Goal: Task Accomplishment & Management: Manage account settings

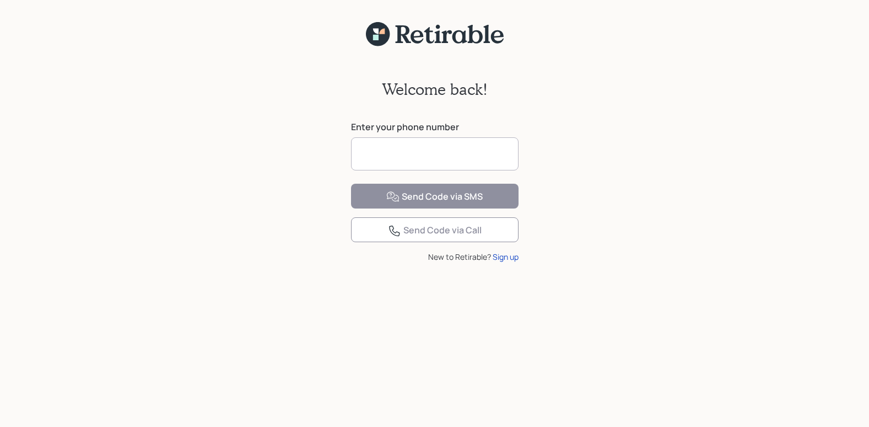
click at [478, 157] on input at bounding box center [435, 153] width 168 height 33
type input "**********"
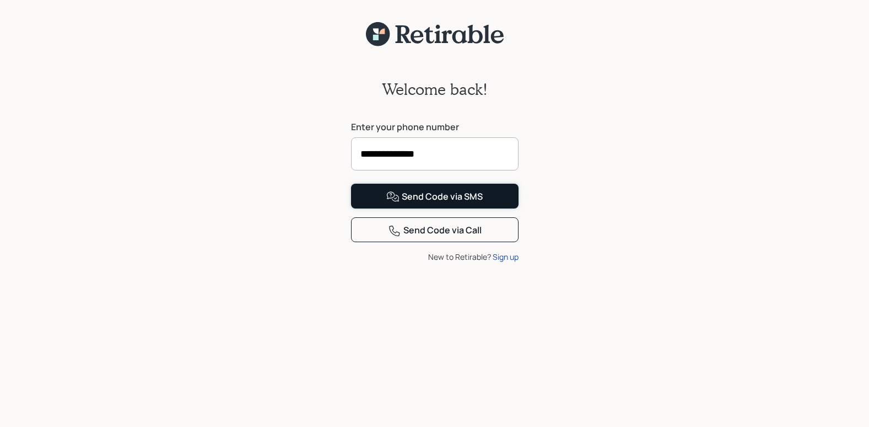
click at [508, 208] on button "Send Code via SMS" at bounding box center [435, 196] width 168 height 25
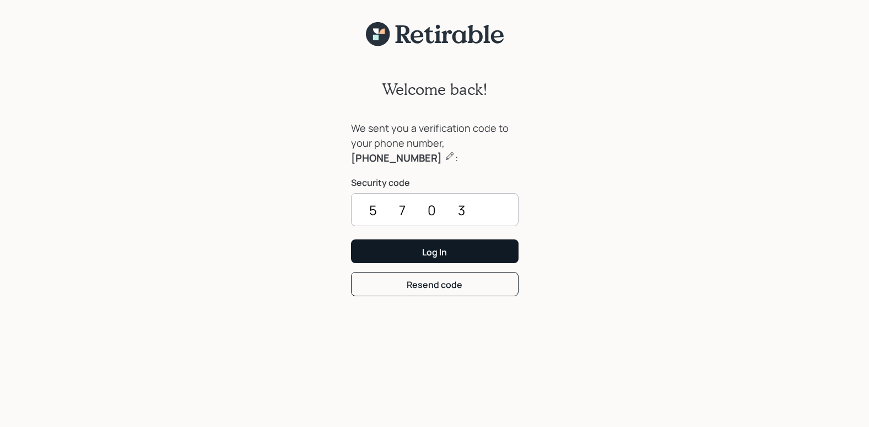
type input "5703"
click at [501, 249] on button "Log In" at bounding box center [435, 251] width 168 height 24
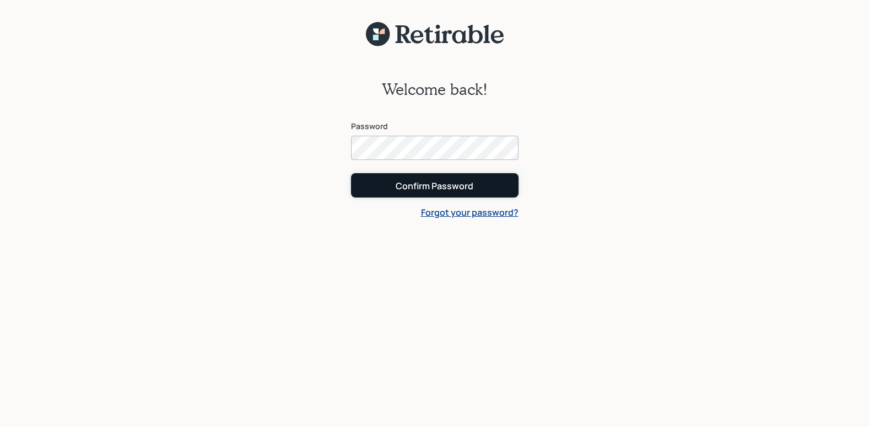
click at [489, 189] on button "Confirm Password" at bounding box center [435, 185] width 168 height 24
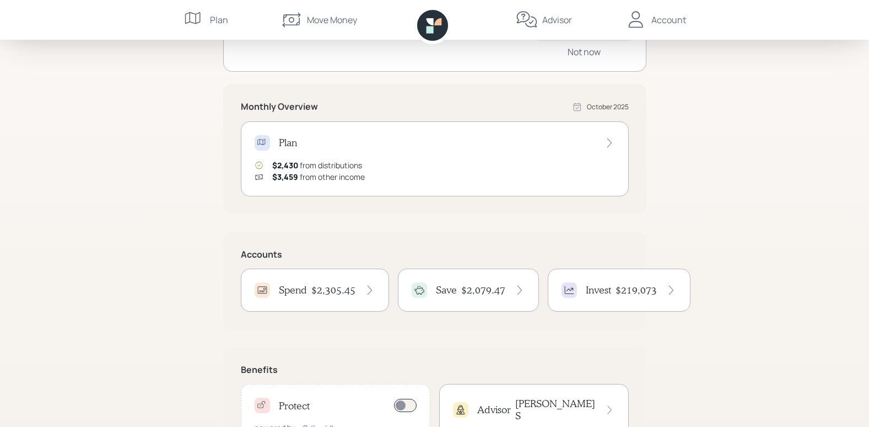
scroll to position [215, 0]
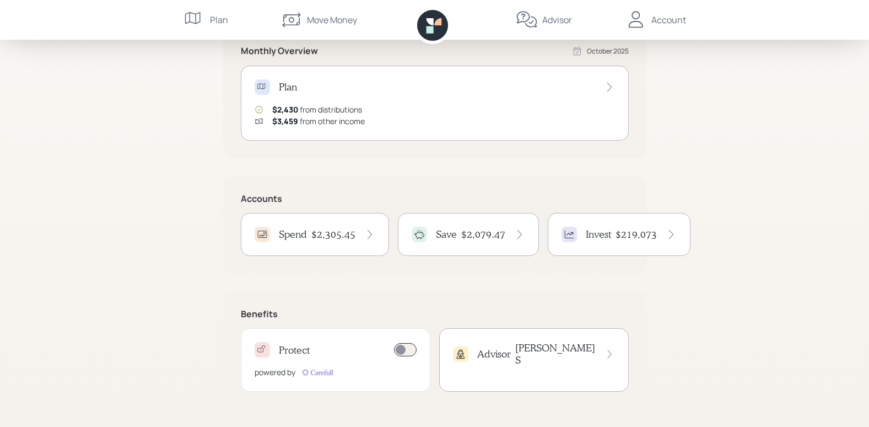
click at [366, 231] on icon at bounding box center [369, 234] width 11 height 11
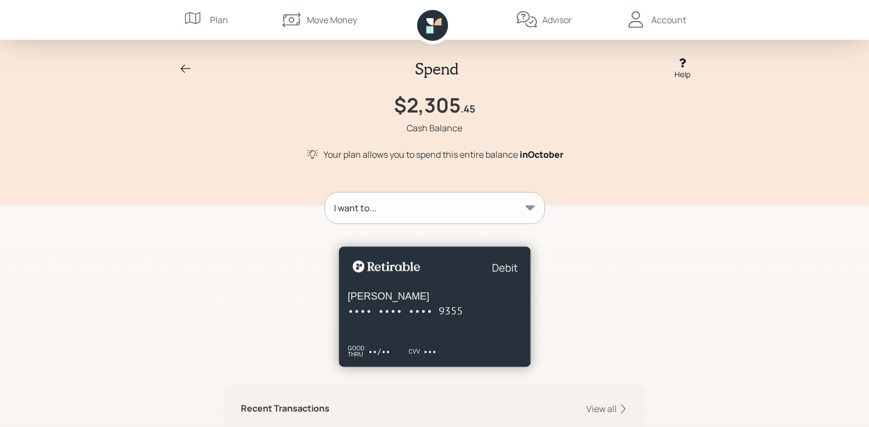
click at [528, 201] on div "I want to..." at bounding box center [434, 207] width 219 height 31
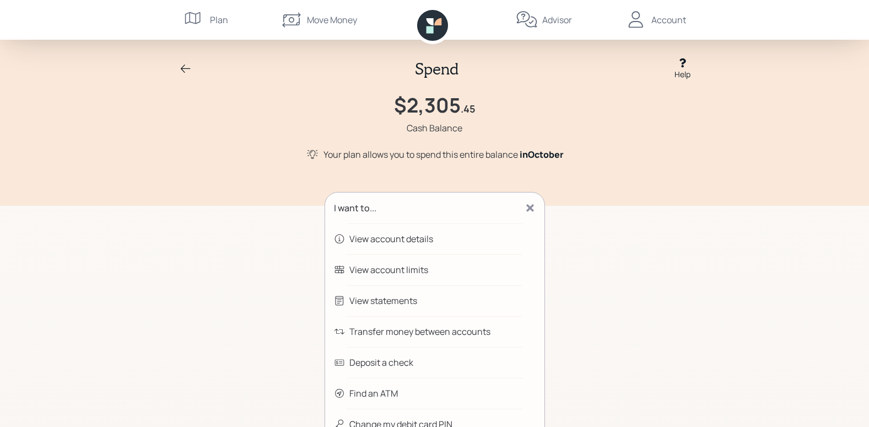
scroll to position [55, 0]
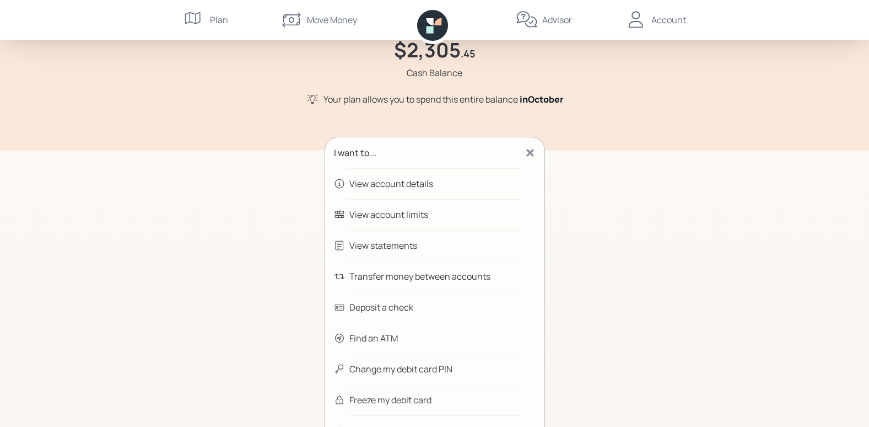
click at [468, 274] on div "Transfer money between accounts" at bounding box center [419, 276] width 141 height 13
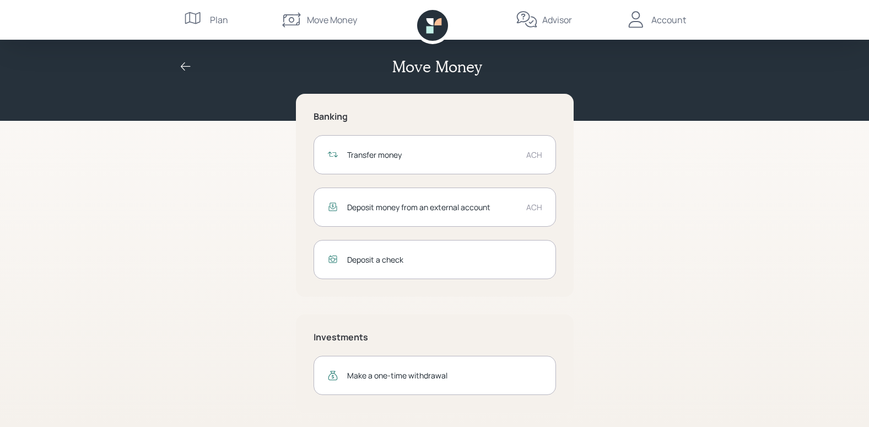
click at [487, 150] on div "Transfer money" at bounding box center [432, 155] width 170 height 12
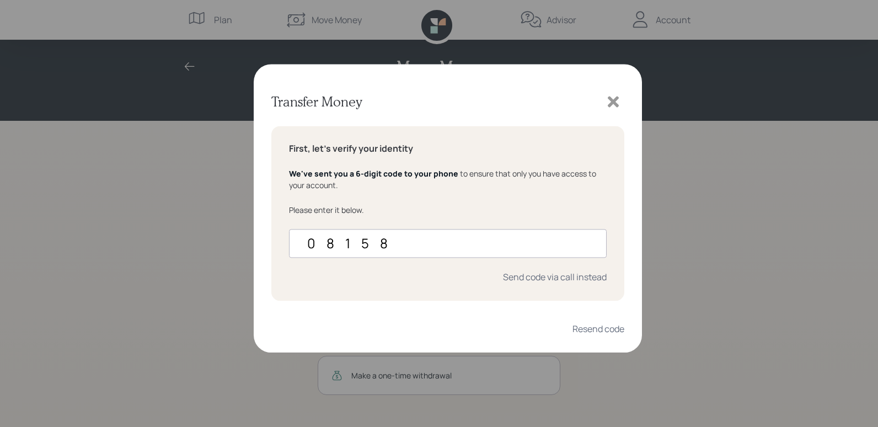
type input "081583"
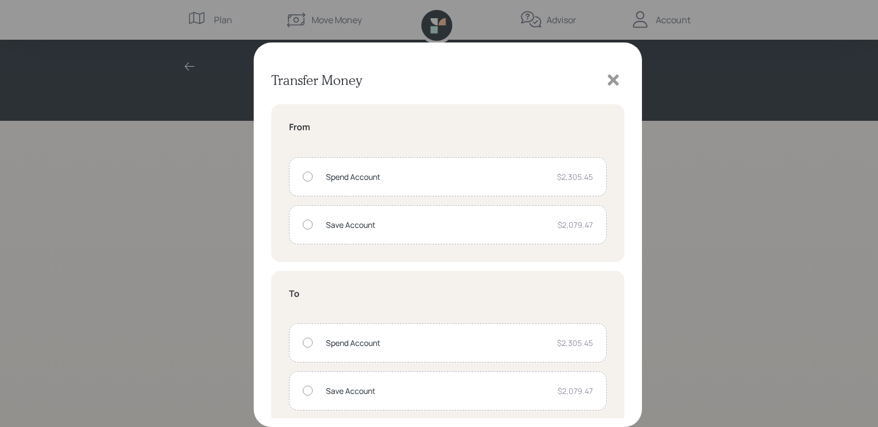
click at [305, 175] on div at bounding box center [308, 176] width 10 height 10
radio input "true"
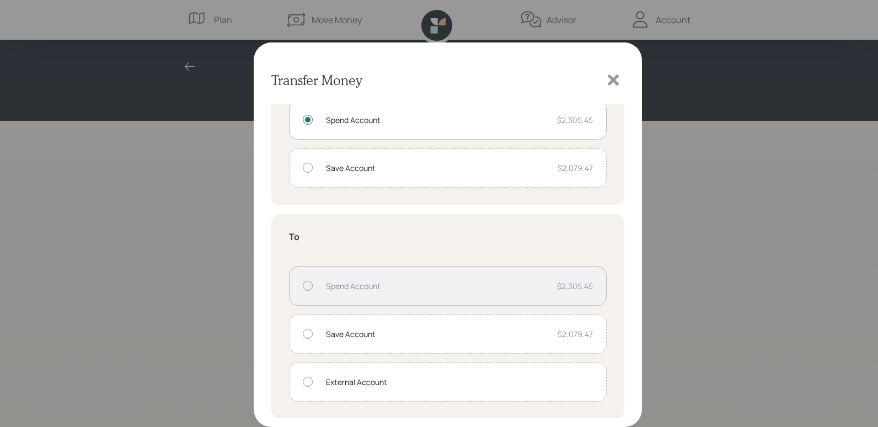
scroll to position [57, 0]
click at [305, 376] on div "External Account" at bounding box center [448, 381] width 318 height 39
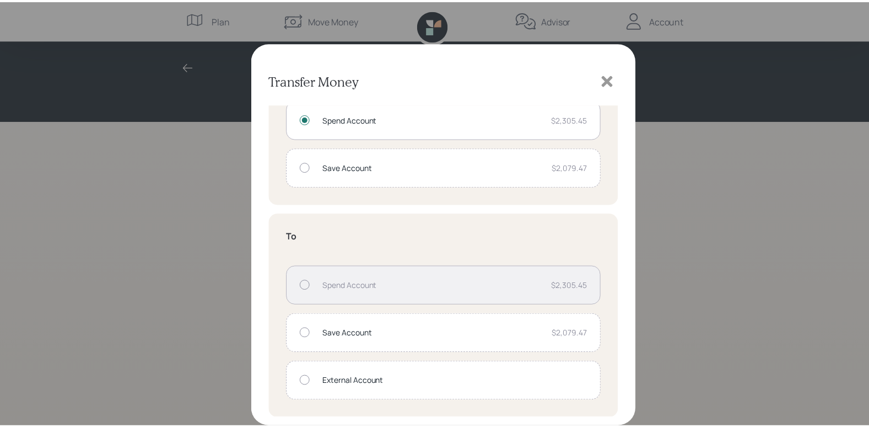
scroll to position [0, 0]
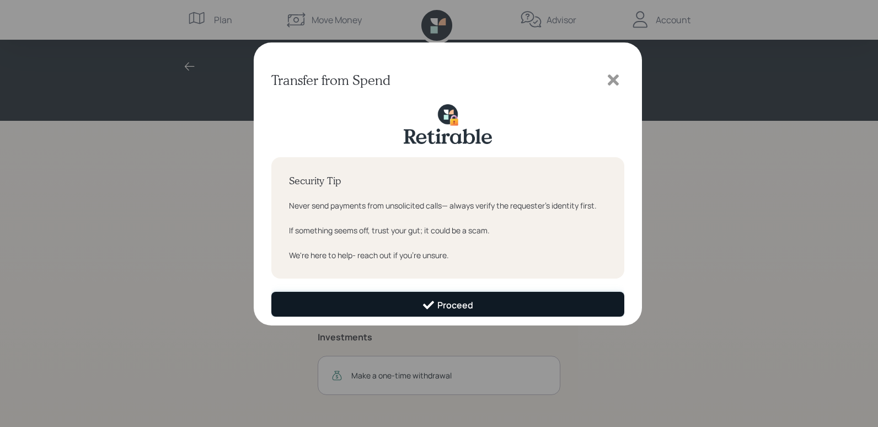
click at [488, 300] on button "Proceed" at bounding box center [447, 304] width 353 height 25
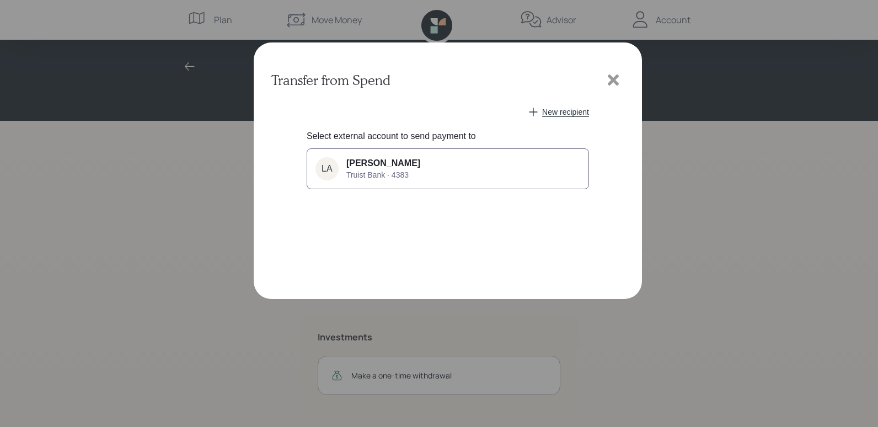
click at [532, 173] on button "LA [PERSON_NAME] Truist Bank · 4383" at bounding box center [447, 168] width 282 height 41
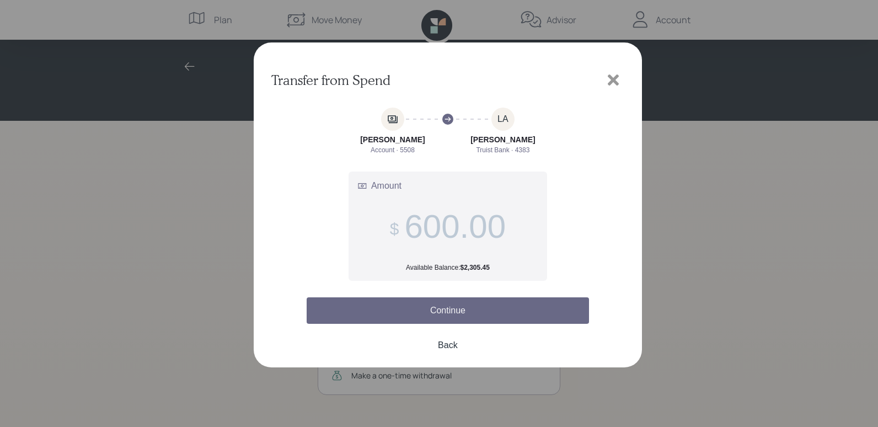
type input "600.00"
click at [522, 306] on button "Continue" at bounding box center [447, 310] width 282 height 26
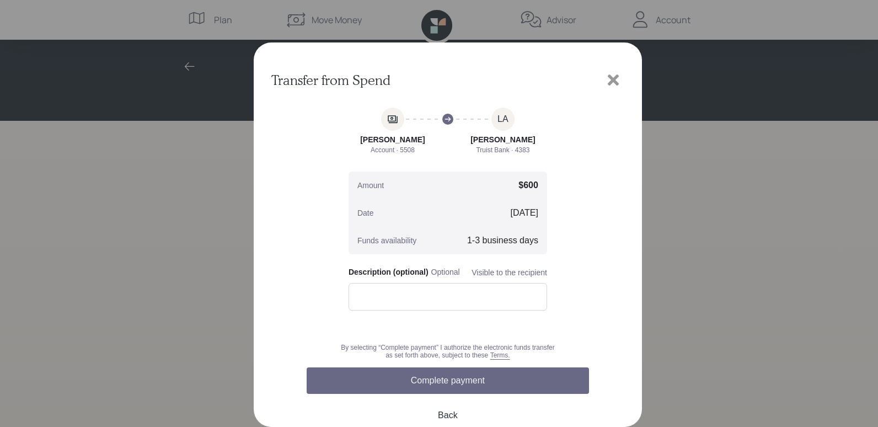
click at [520, 375] on button "Complete payment" at bounding box center [447, 380] width 282 height 26
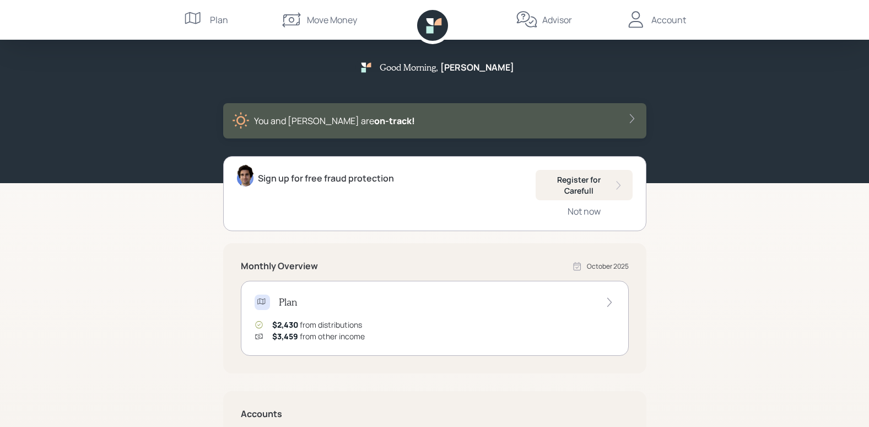
click at [660, 13] on div "Account" at bounding box center [669, 19] width 35 height 13
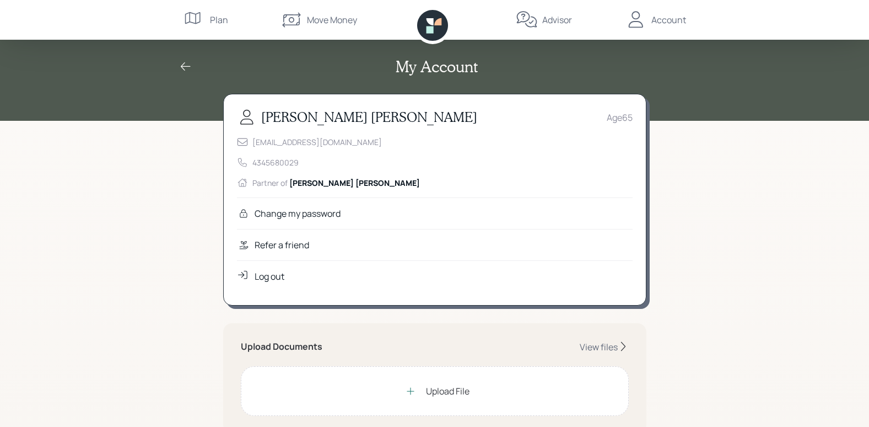
click at [266, 273] on div "Log out" at bounding box center [270, 276] width 30 height 13
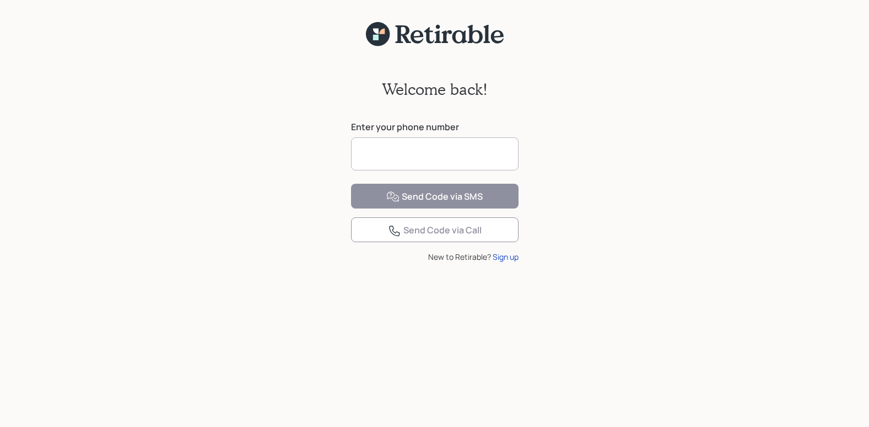
click at [835, 46] on div "Welcome back! Enter your phone number Send Code via SMS Send Code via Call New …" at bounding box center [434, 220] width 869 height 440
